Goal: Find specific page/section: Find specific page/section

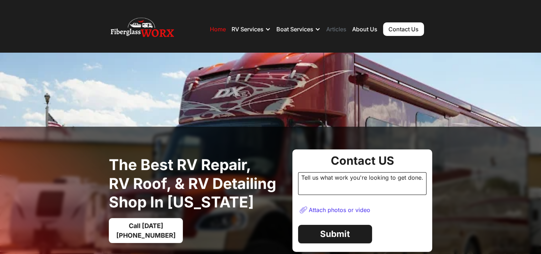
click at [339, 28] on link "Articles" at bounding box center [336, 29] width 20 height 7
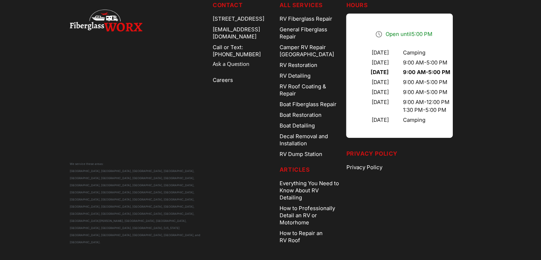
scroll to position [254, 0]
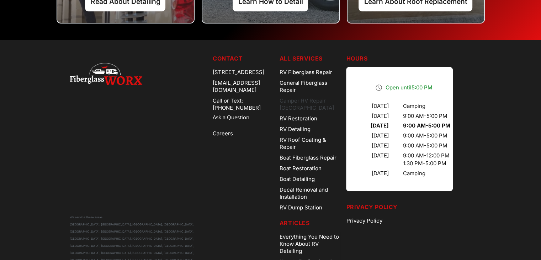
click at [327, 102] on link "Camper RV Repair [GEOGRAPHIC_DATA]" at bounding box center [310, 104] width 61 height 18
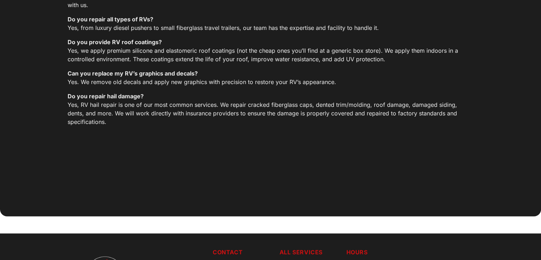
scroll to position [3868, 0]
